Goal: Obtain resource: Download file/media

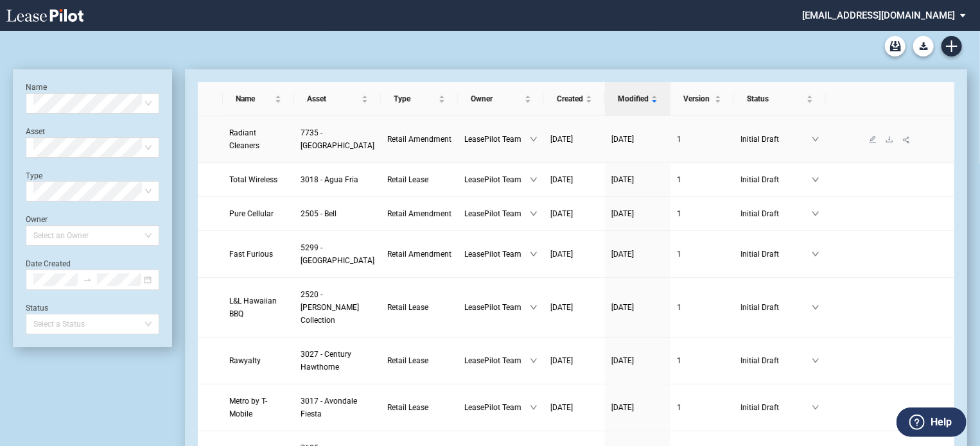
click at [246, 148] on span "Radiant Cleaners" at bounding box center [244, 139] width 30 height 22
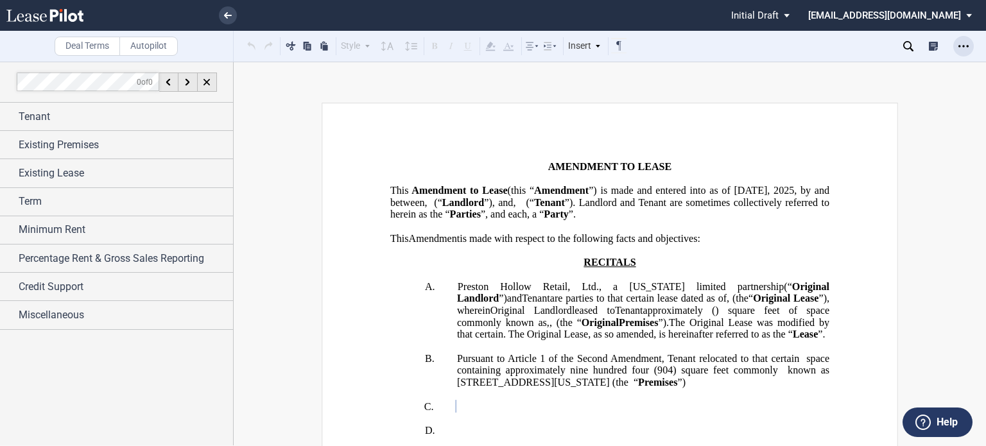
click at [963, 46] on use "Open Lease options menu" at bounding box center [964, 46] width 10 height 2
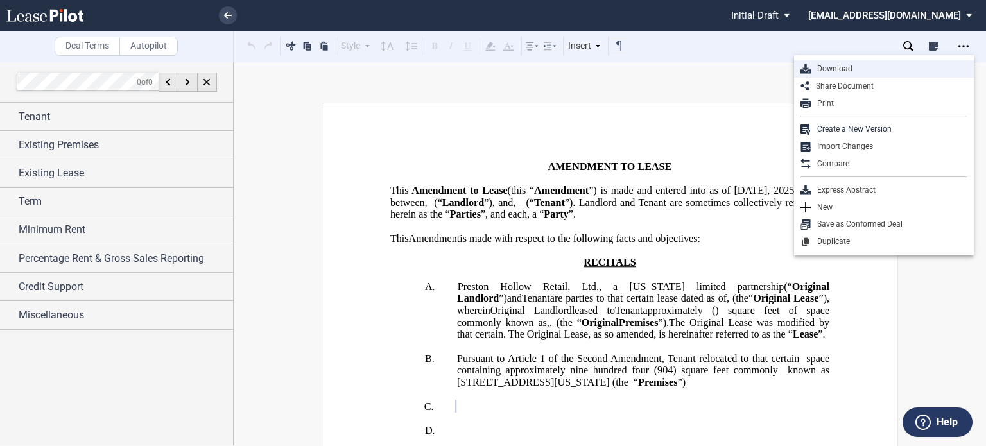
click at [842, 66] on div "Download" at bounding box center [889, 69] width 157 height 11
